Goal: Task Accomplishment & Management: Use online tool/utility

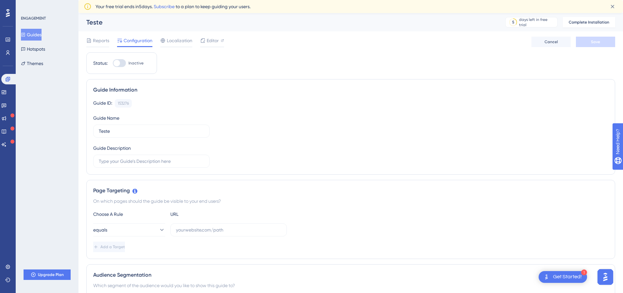
drag, startPoint x: 432, startPoint y: 68, endPoint x: 428, endPoint y: 85, distance: 18.2
click at [41, 35] on button "Guides" at bounding box center [31, 35] width 21 height 12
click at [8, 38] on icon at bounding box center [7, 39] width 5 height 5
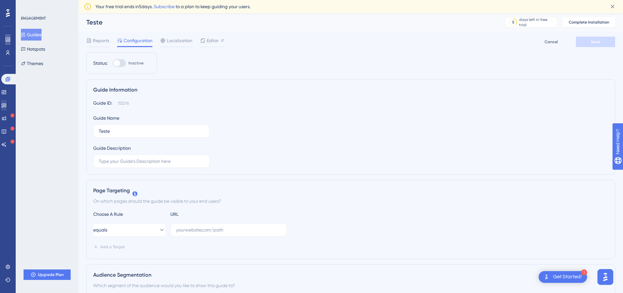
click at [8, 40] on icon at bounding box center [8, 40] width 4 height 4
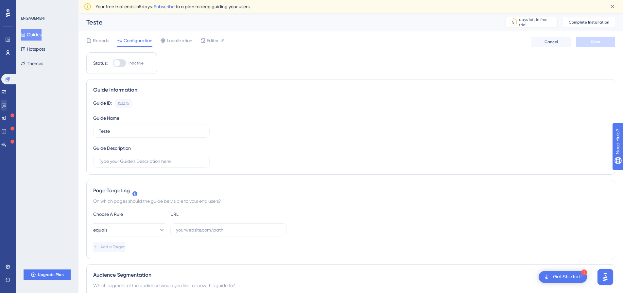
click at [65, 110] on div "ENGAGEMENT Guides Hotspots Themes Upgrade Plan" at bounding box center [47, 146] width 63 height 293
click at [8, 48] on link at bounding box center [7, 52] width 5 height 10
click at [8, 49] on link at bounding box center [7, 52] width 5 height 10
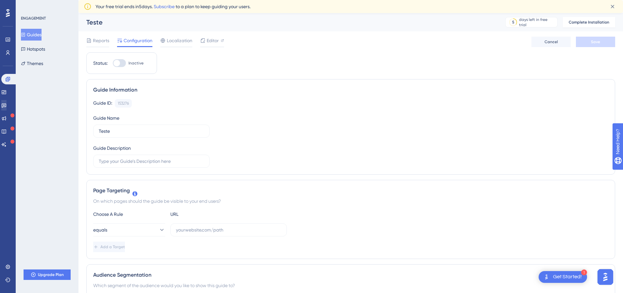
click at [11, 125] on div "Engagement Widgets Feedback Product Updates Knowledge Base AI Assistant" at bounding box center [7, 112] width 13 height 76
click at [7, 119] on icon at bounding box center [3, 118] width 5 height 5
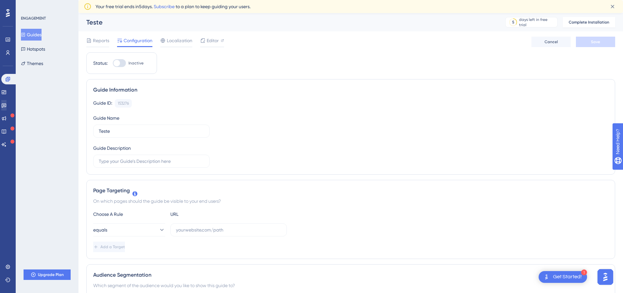
click at [64, 117] on div "ENGAGEMENT Guides Hotspots Themes Upgrade Plan" at bounding box center [47, 146] width 63 height 293
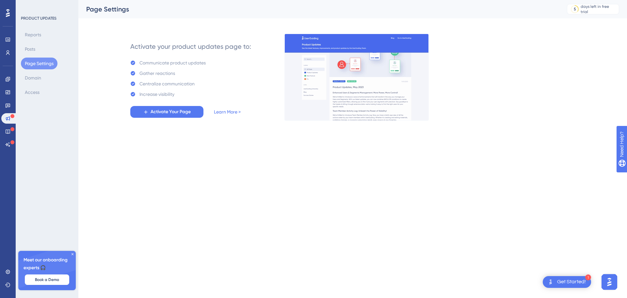
click at [254, 0] on html "1 Get Started! Performance Users Engagement Widgets Feedback Product Updates Kn…" at bounding box center [313, 0] width 627 height 0
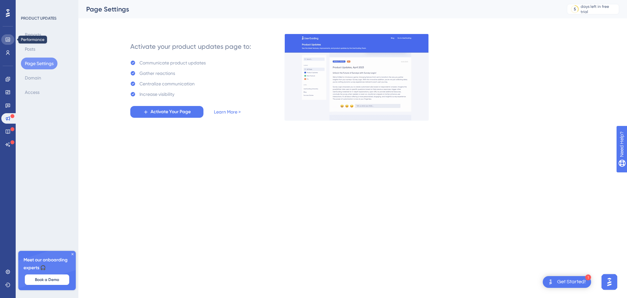
click at [3, 39] on link at bounding box center [7, 39] width 13 height 10
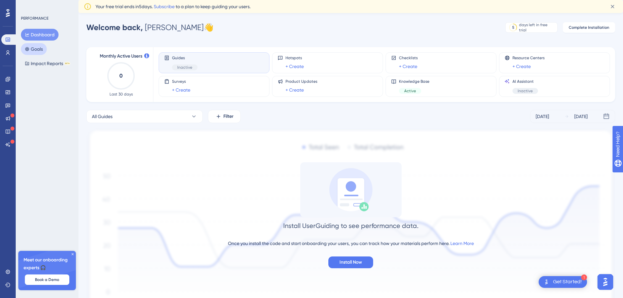
click at [40, 51] on button "Goals" at bounding box center [34, 49] width 26 height 12
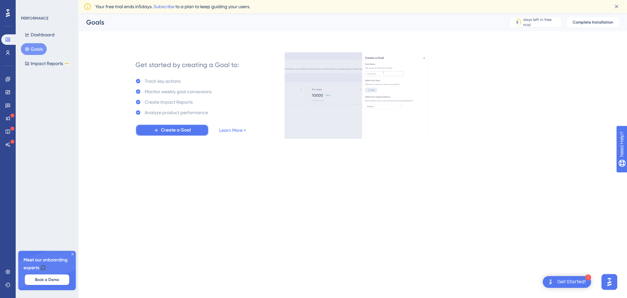
click at [186, 129] on span "Create a Goal" at bounding box center [176, 130] width 30 height 8
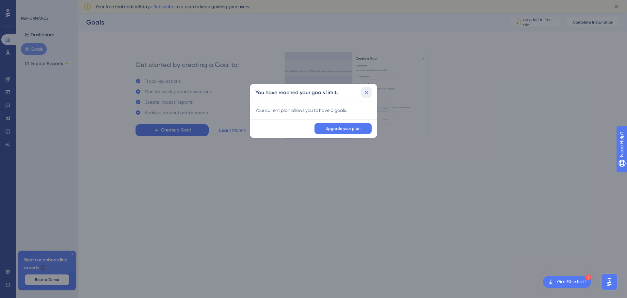
click at [366, 90] on icon at bounding box center [366, 92] width 7 height 7
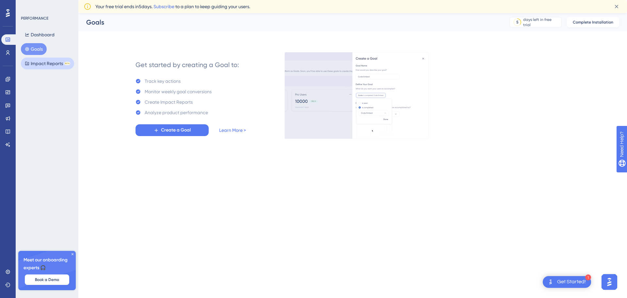
click at [63, 66] on button "Impact Reports BETA" at bounding box center [47, 64] width 53 height 12
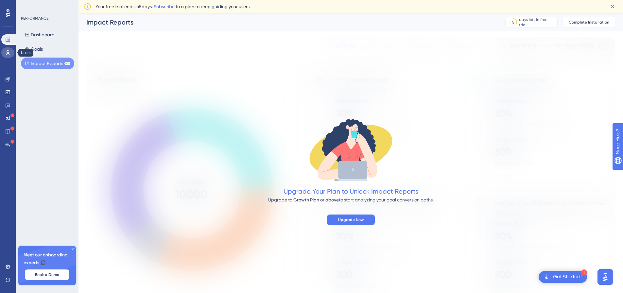
click at [9, 51] on icon at bounding box center [7, 52] width 5 height 5
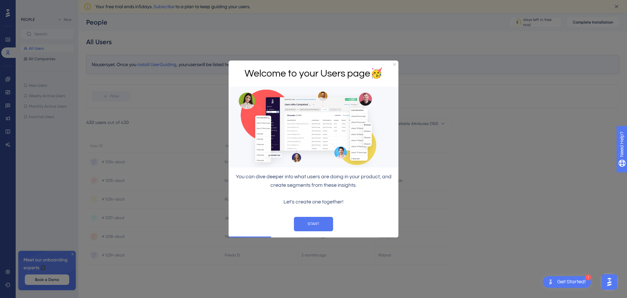
click at [397, 64] on div "Welcome to your Users page 🥳" at bounding box center [314, 73] width 170 height 26
click at [393, 64] on div "Welcome to your Users page 🥳" at bounding box center [314, 73] width 170 height 26
click at [394, 63] on icon "Close Preview" at bounding box center [394, 64] width 3 height 3
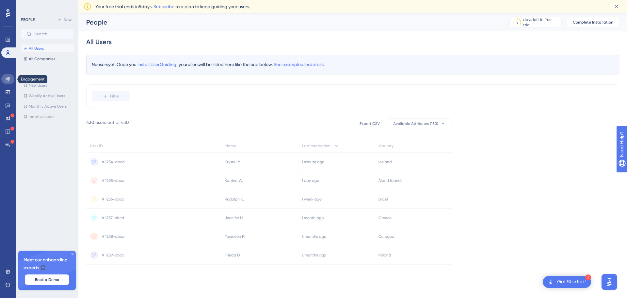
click at [8, 77] on icon at bounding box center [7, 78] width 5 height 5
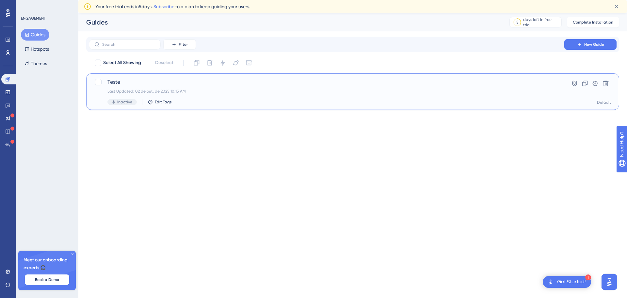
click at [208, 90] on div "Last Updated: 02 de out. de 2025 10:15 AM" at bounding box center [327, 91] width 439 height 5
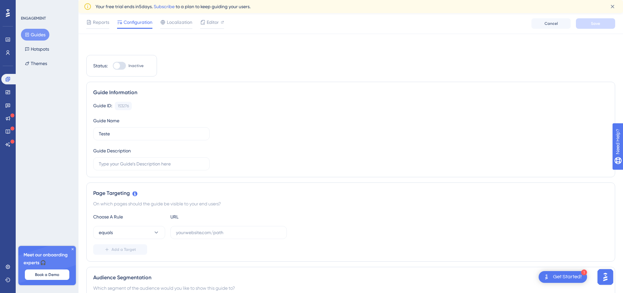
scroll to position [163, 0]
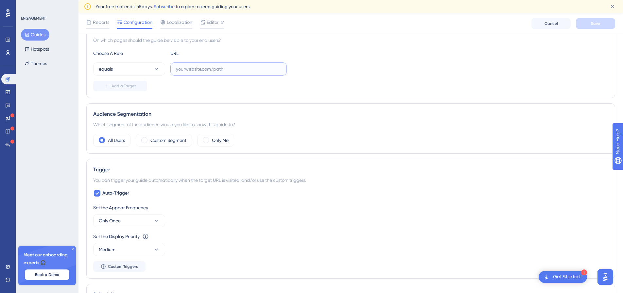
click at [239, 68] on input "text" at bounding box center [228, 68] width 105 height 7
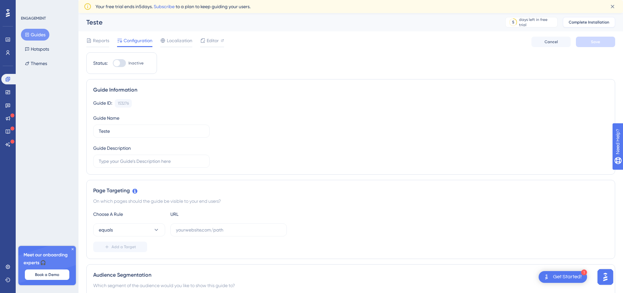
click at [598, 20] on span "Complete Installation" at bounding box center [588, 22] width 41 height 5
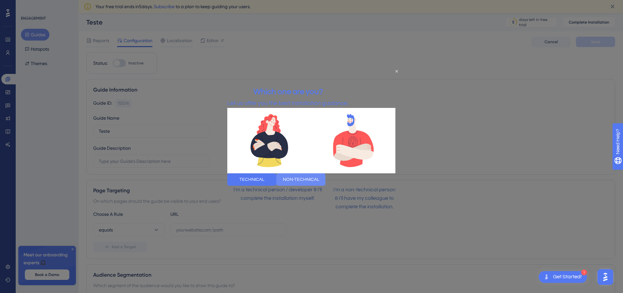
click at [325, 177] on button "NON-TECHNICAL" at bounding box center [300, 179] width 49 height 12
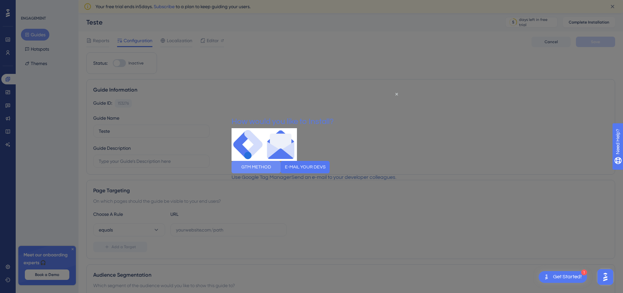
click at [280, 168] on button "GTM METHOD" at bounding box center [255, 166] width 49 height 12
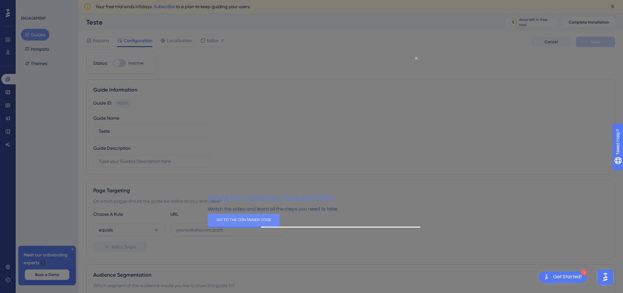
scroll to position [196, 0]
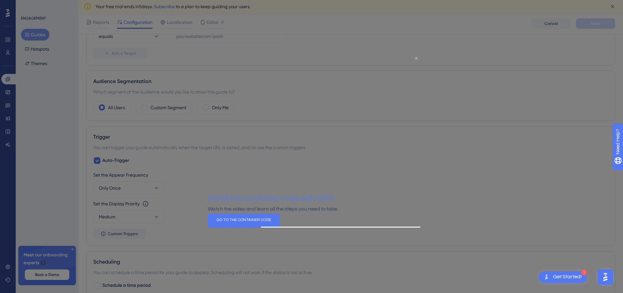
click at [415, 58] on icon "Close Preview" at bounding box center [416, 58] width 3 height 3
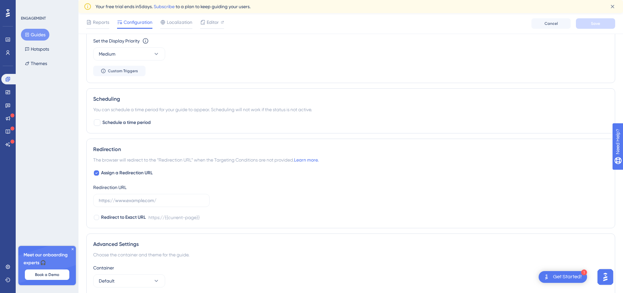
scroll to position [392, 0]
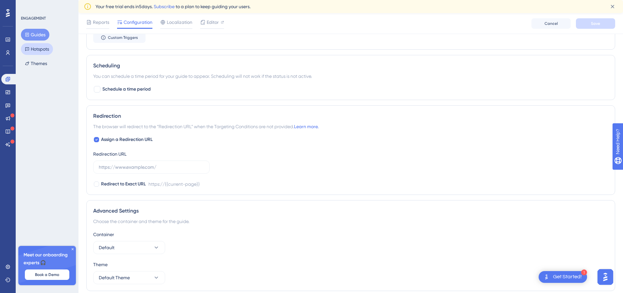
click at [50, 50] on button "Hotspots" at bounding box center [37, 49] width 32 height 12
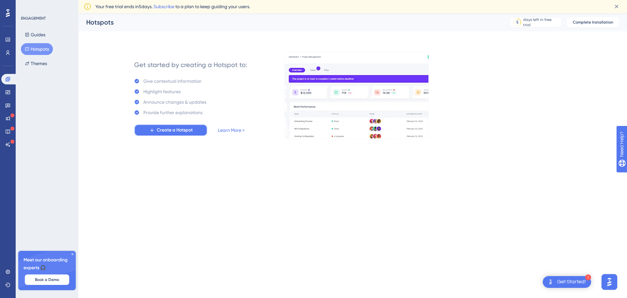
click at [177, 131] on span "Create a Hotspot" at bounding box center [175, 130] width 36 height 8
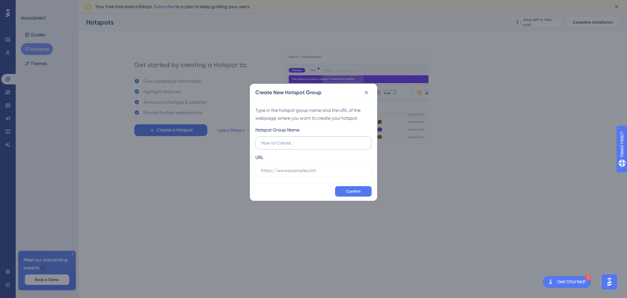
click at [304, 145] on input "text" at bounding box center [313, 142] width 105 height 7
type input "Confere Web"
click at [308, 165] on label at bounding box center [314, 170] width 116 height 13
click at [308, 167] on input "text" at bounding box center [313, 170] width 105 height 7
paste input "https://www.confereweb.org.br/__homologacao/portal/AreaRestrita.aspx"
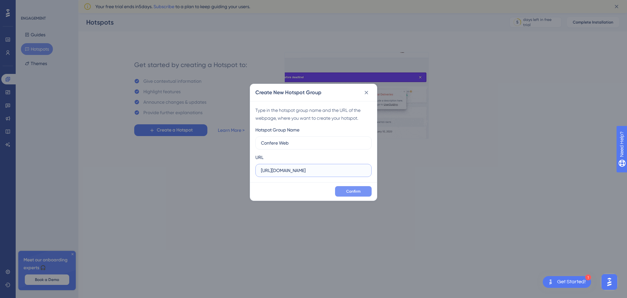
scroll to position [0, 52]
type input "https://www.confereweb.org.br/__homologacao/portal/AreaRestrita.aspx"
click at [355, 188] on button "Confirm" at bounding box center [353, 191] width 37 height 10
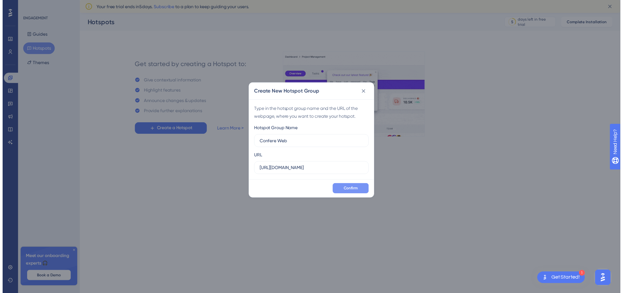
scroll to position [0, 0]
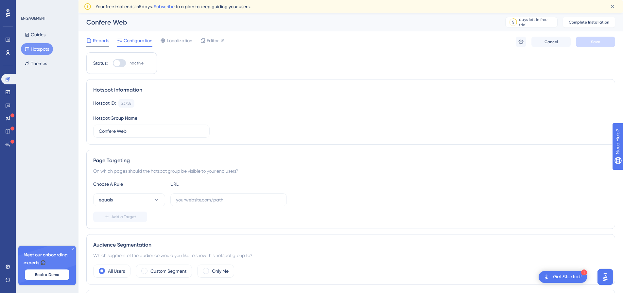
click at [103, 43] on span "Reports" at bounding box center [101, 41] width 16 height 8
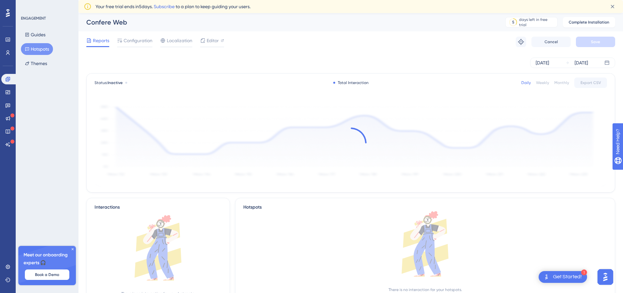
click at [41, 47] on button "Hotspots" at bounding box center [37, 49] width 32 height 12
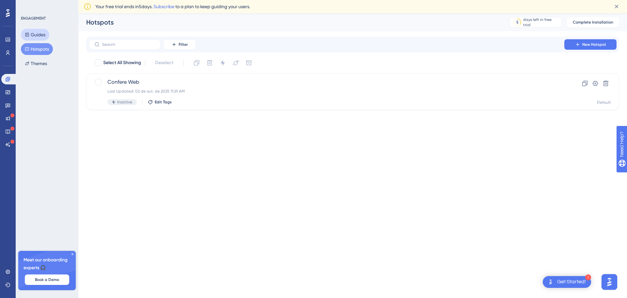
click at [42, 35] on button "Guides" at bounding box center [35, 35] width 28 height 12
click at [596, 81] on icon at bounding box center [595, 83] width 7 height 7
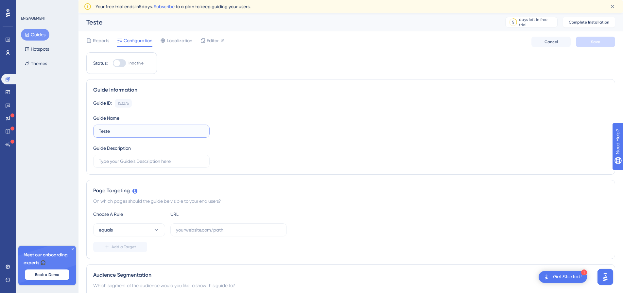
drag, startPoint x: 145, startPoint y: 134, endPoint x: 51, endPoint y: 127, distance: 95.0
type input "Boas vindas"
click at [164, 163] on input "text" at bounding box center [151, 161] width 105 height 7
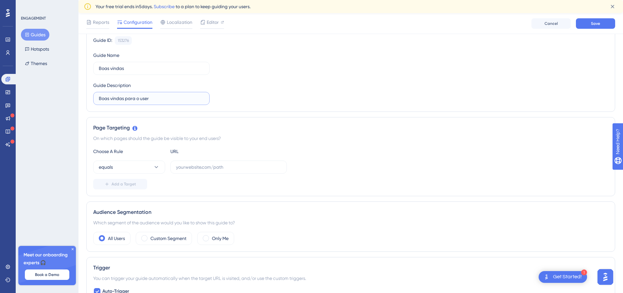
scroll to position [294, 0]
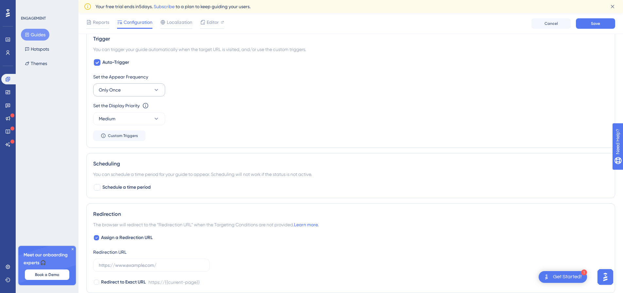
type input "Boas vindas para o user"
click at [144, 88] on button "Only Once" at bounding box center [129, 89] width 72 height 13
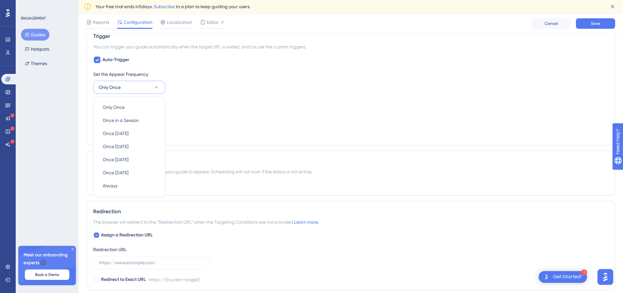
click at [326, 127] on div "Set the Appear Frequency Only Once Only Once Only Once Once in a Session Once i…" at bounding box center [350, 104] width 515 height 68
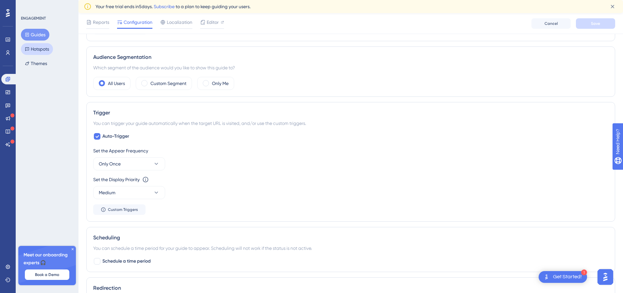
scroll to position [57, 0]
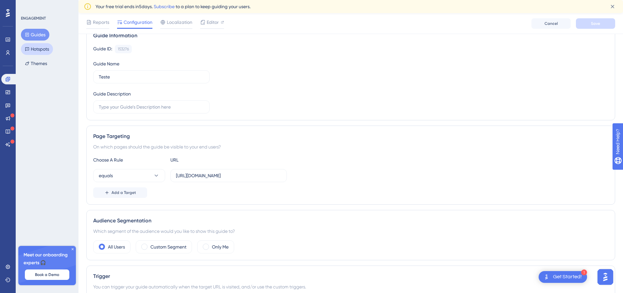
click at [31, 45] on button "Hotspots" at bounding box center [37, 49] width 32 height 12
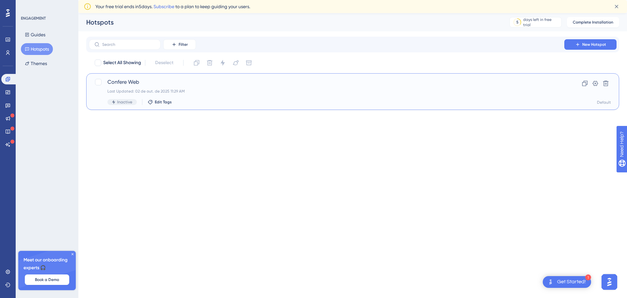
click at [238, 88] on div "Confere Web Last Updated: 02 de out. de 2025 11:29 AM Inactive Edit Tags" at bounding box center [327, 91] width 439 height 27
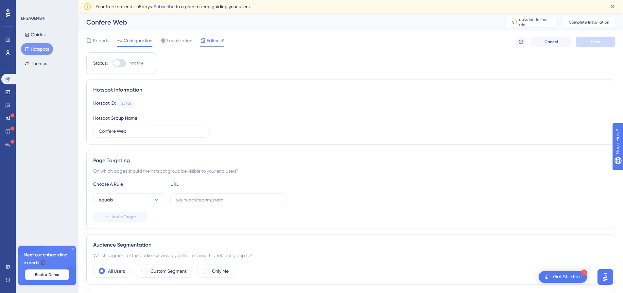
click at [206, 43] on div "Editor" at bounding box center [212, 41] width 24 height 8
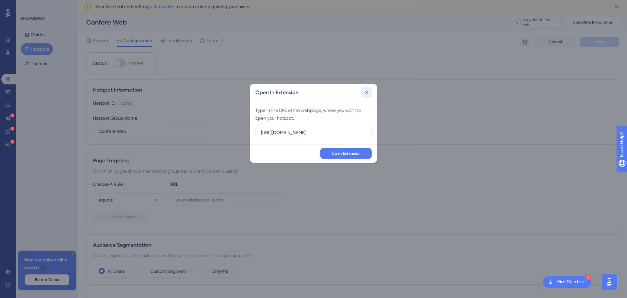
click at [366, 93] on icon at bounding box center [367, 93] width 4 height 4
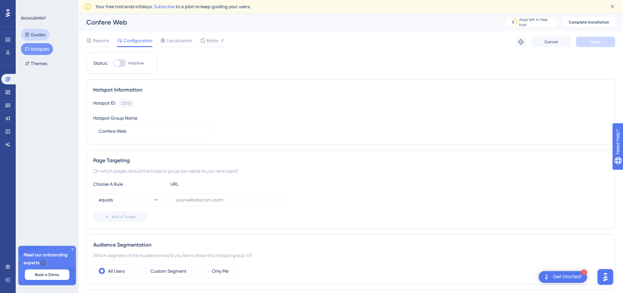
click at [46, 34] on button "Guides" at bounding box center [35, 35] width 28 height 12
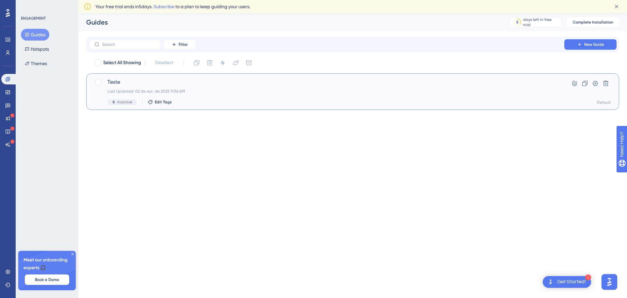
click at [236, 94] on div "Teste Last Updated: 02 de out. de 2025 11:56 AM Inactive Edit Tags" at bounding box center [327, 91] width 439 height 27
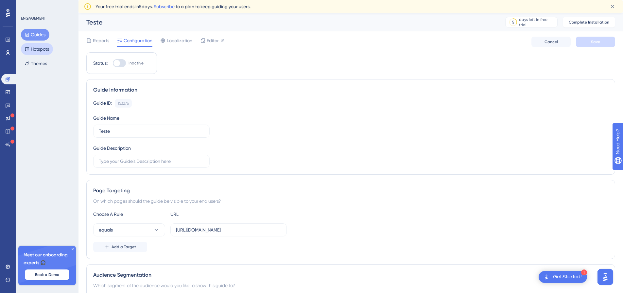
click at [43, 51] on button "Hotspots" at bounding box center [37, 49] width 32 height 12
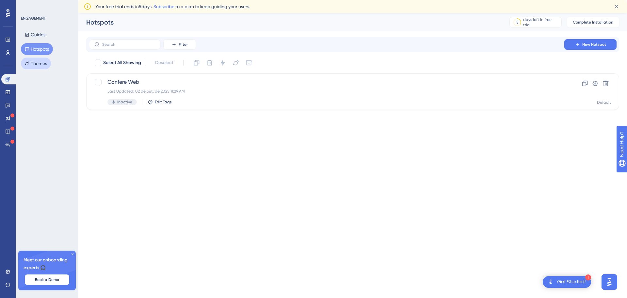
click at [44, 66] on button "Themes" at bounding box center [36, 64] width 30 height 12
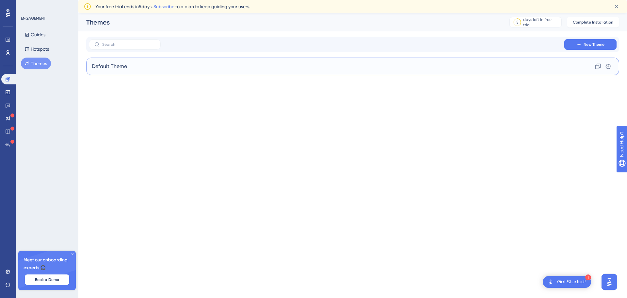
click at [136, 68] on div "Default Theme Clone Settings" at bounding box center [352, 67] width 533 height 18
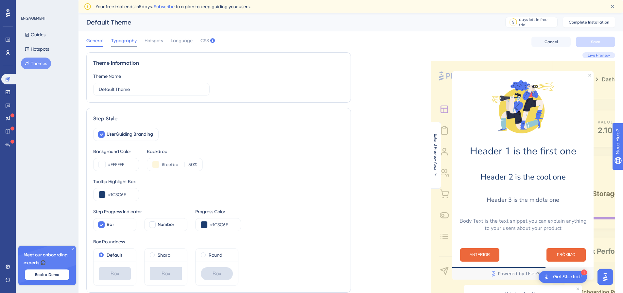
click at [125, 38] on span "Typography" at bounding box center [123, 41] width 25 height 8
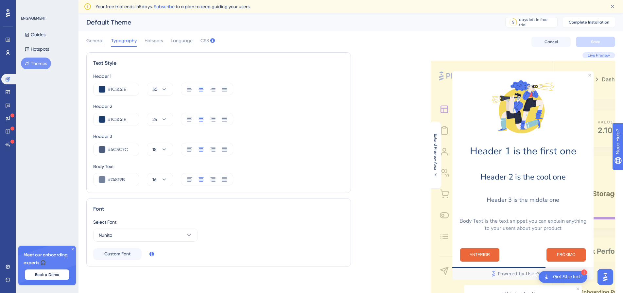
click at [158, 25] on div "Default Theme" at bounding box center [287, 22] width 402 height 9
click at [158, 40] on span "Hotspots" at bounding box center [153, 41] width 18 height 8
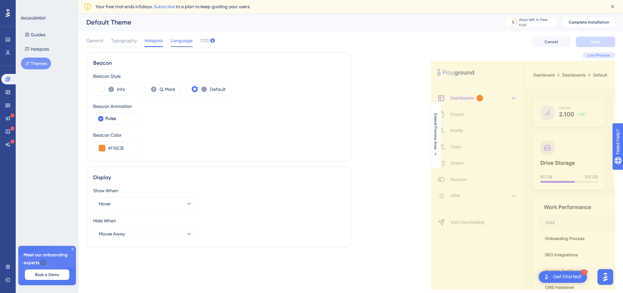
click at [187, 43] on span "Language" at bounding box center [182, 41] width 22 height 8
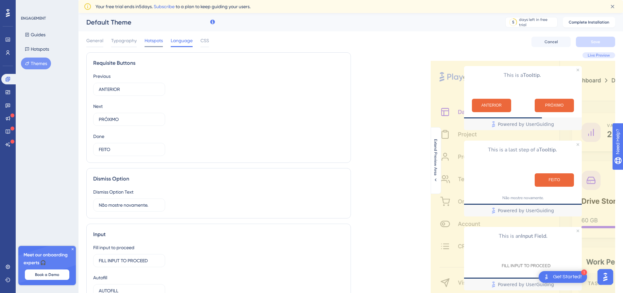
click at [157, 42] on span "Hotspots" at bounding box center [153, 41] width 18 height 8
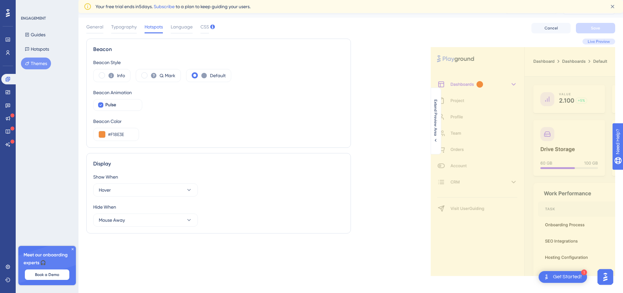
scroll to position [18, 0]
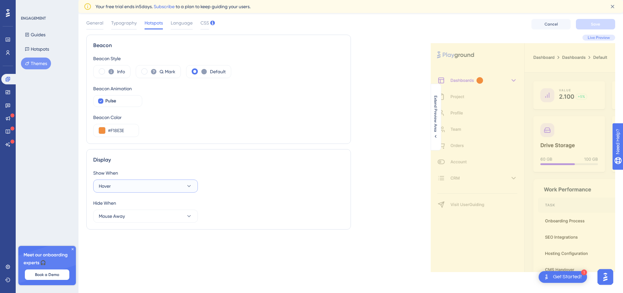
click at [190, 185] on icon at bounding box center [189, 186] width 4 height 2
click at [190, 185] on icon at bounding box center [189, 186] width 7 height 7
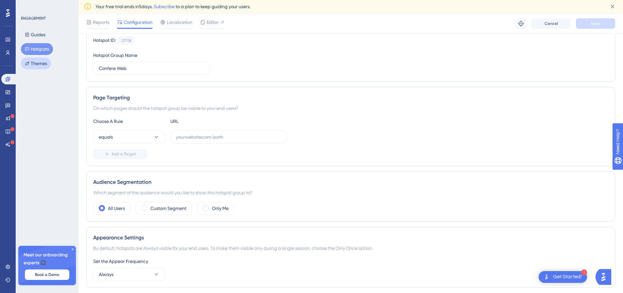
click at [32, 64] on button "Themes" at bounding box center [36, 64] width 30 height 12
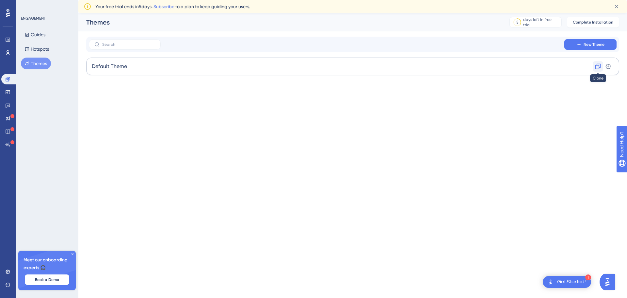
click at [598, 66] on icon at bounding box center [598, 66] width 7 height 7
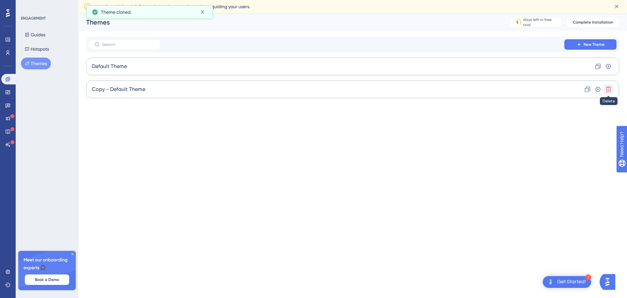
click at [612, 91] on button at bounding box center [609, 89] width 10 height 10
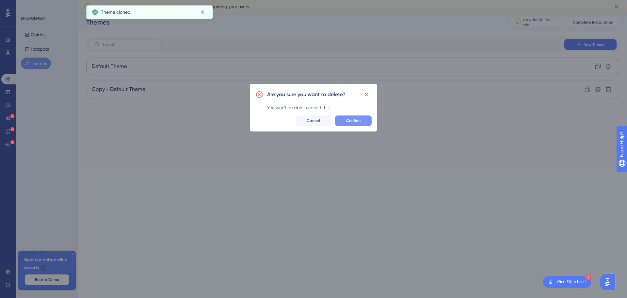
click at [361, 120] on button "Confirm" at bounding box center [353, 120] width 37 height 10
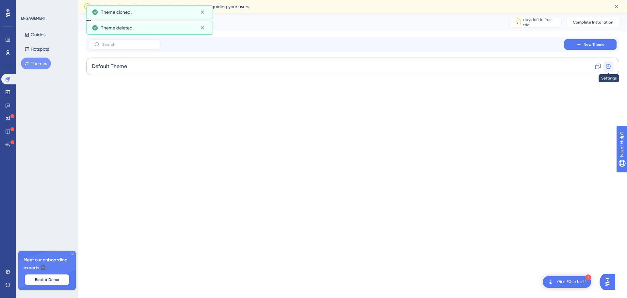
click at [608, 65] on icon at bounding box center [609, 66] width 7 height 7
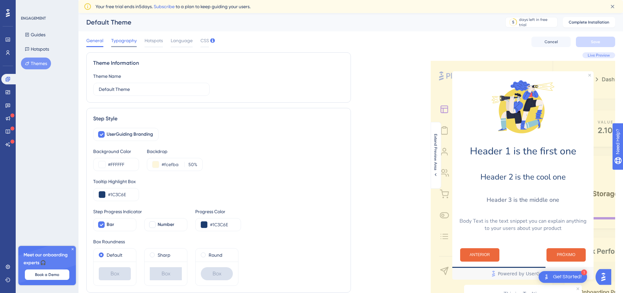
click at [123, 44] on div "Typography" at bounding box center [123, 42] width 25 height 10
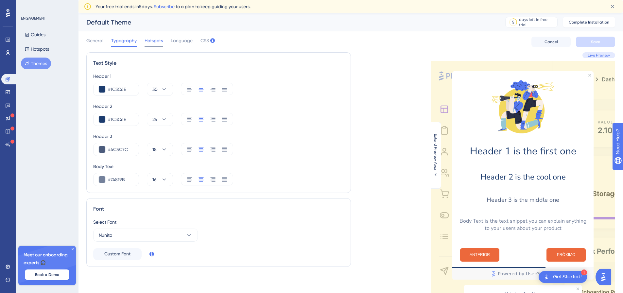
click at [155, 42] on span "Hotspots" at bounding box center [153, 41] width 18 height 8
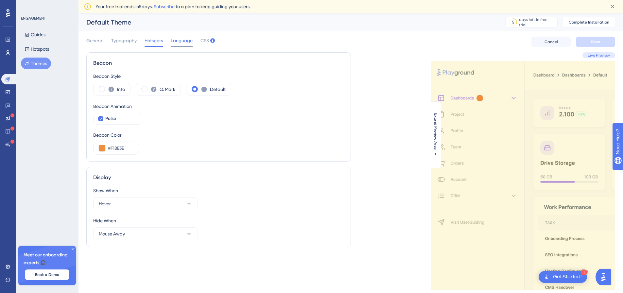
click at [175, 43] on span "Language" at bounding box center [182, 41] width 22 height 8
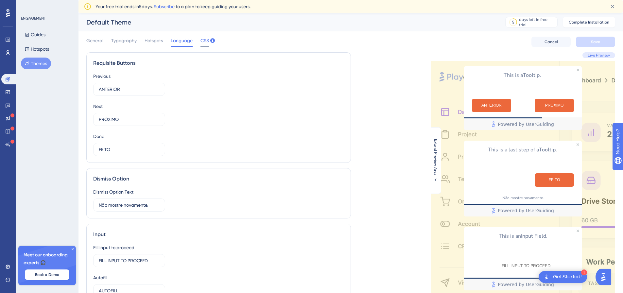
click at [203, 42] on span "CSS" at bounding box center [204, 41] width 8 height 8
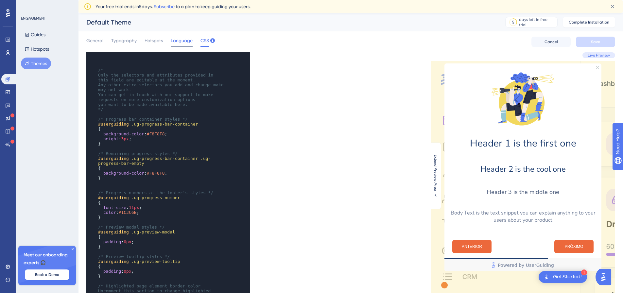
click at [185, 42] on span "Language" at bounding box center [182, 41] width 22 height 8
